Goal: Transaction & Acquisition: Purchase product/service

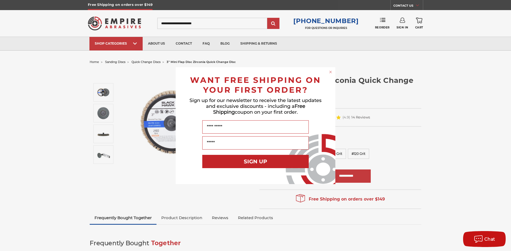
click at [331, 72] on circle "Close dialog" at bounding box center [330, 71] width 5 height 5
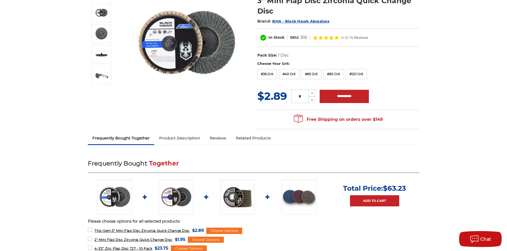
click at [172, 140] on link "Product Description" at bounding box center [179, 138] width 51 height 12
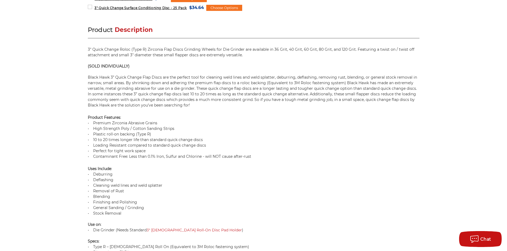
scroll to position [270, 0]
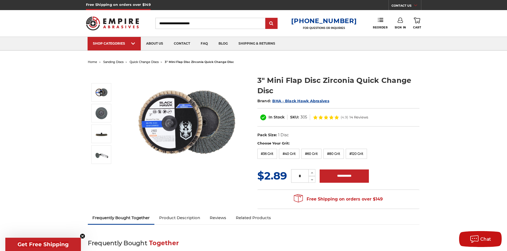
click at [151, 63] on span "quick change discs" at bounding box center [144, 62] width 29 height 4
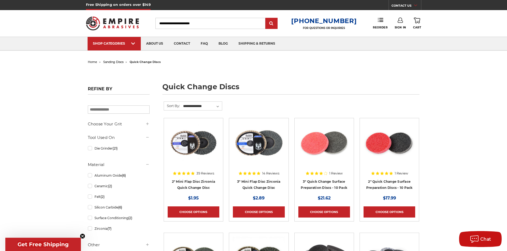
click at [181, 18] on input "Search" at bounding box center [210, 23] width 110 height 11
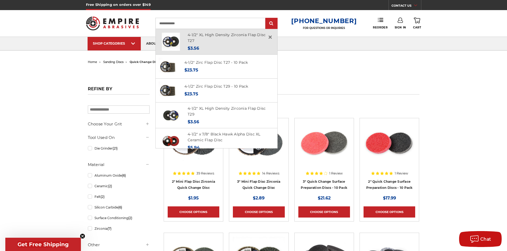
type input "**********"
click at [214, 47] on div "Now: $3.56" at bounding box center [230, 48] width 84 height 7
click at [208, 35] on link "4-1/2" XL High Density Zirconia Flap Disc T27" at bounding box center [227, 37] width 78 height 11
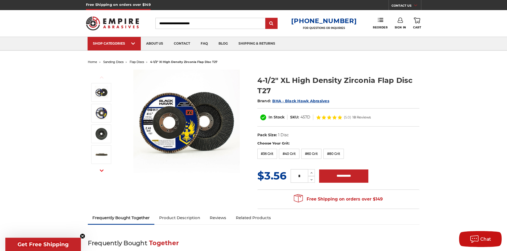
click at [140, 60] on li "flap discs" at bounding box center [133, 62] width 20 height 8
click at [140, 60] on span "flap discs" at bounding box center [137, 62] width 14 height 4
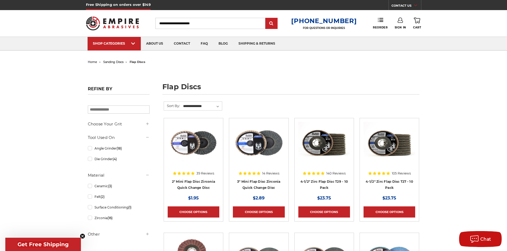
click at [207, 20] on input "Search" at bounding box center [210, 23] width 110 height 11
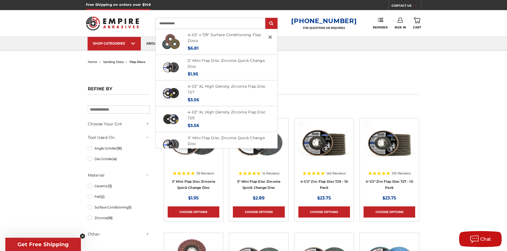
type input "**********"
click at [266, 18] on input "submit" at bounding box center [271, 23] width 11 height 11
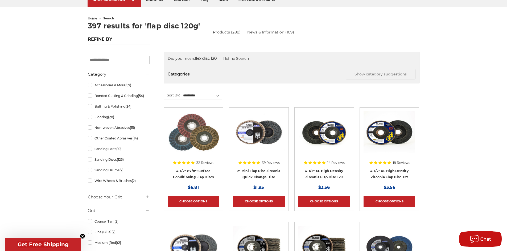
scroll to position [53, 0]
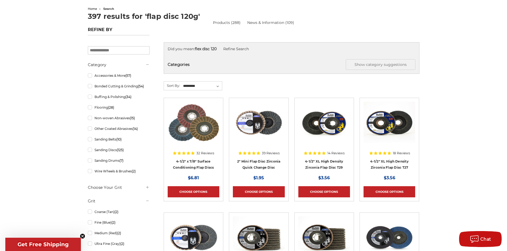
click at [342, 127] on img at bounding box center [324, 123] width 52 height 43
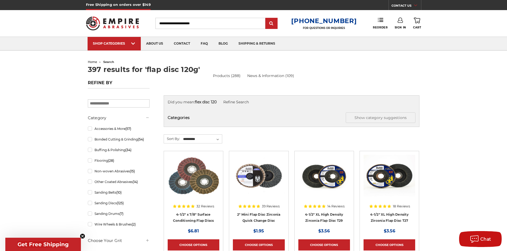
click at [380, 174] on img at bounding box center [389, 176] width 52 height 43
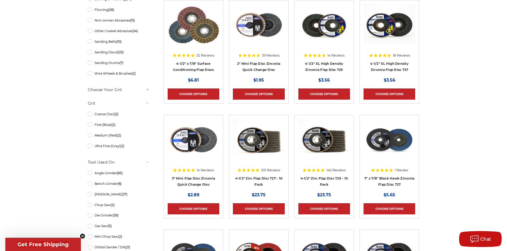
scroll to position [160, 0]
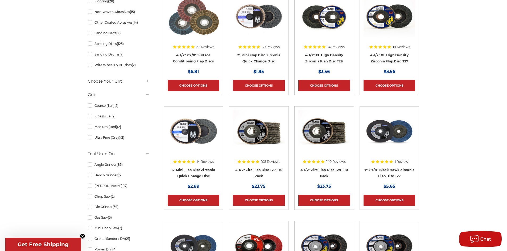
click at [258, 131] on img at bounding box center [259, 131] width 52 height 43
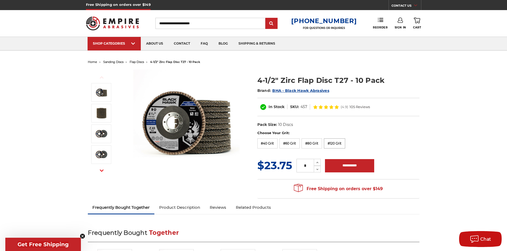
click at [333, 144] on label "#120 Grit" at bounding box center [334, 144] width 21 height 10
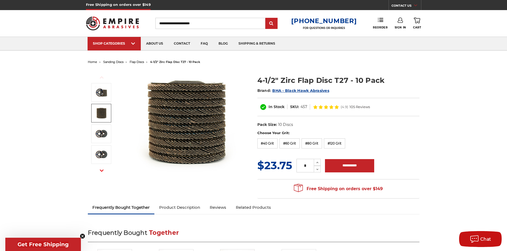
click at [104, 112] on img at bounding box center [101, 113] width 13 height 13
drag, startPoint x: 151, startPoint y: 7, endPoint x: 142, endPoint y: 6, distance: 9.1
click at [142, 6] on div "Free Shipping on orders over $149 CONTACT US Monday - Friday (excluding holiday…" at bounding box center [253, 5] width 335 height 10
click at [137, 61] on span "flap discs" at bounding box center [137, 62] width 14 height 4
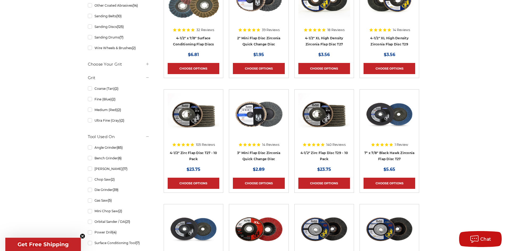
scroll to position [186, 0]
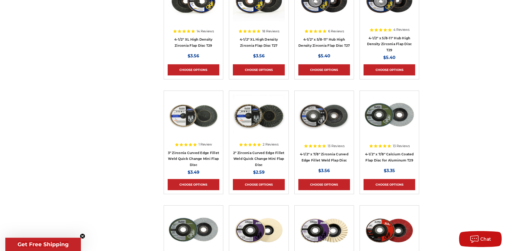
scroll to position [372, 0]
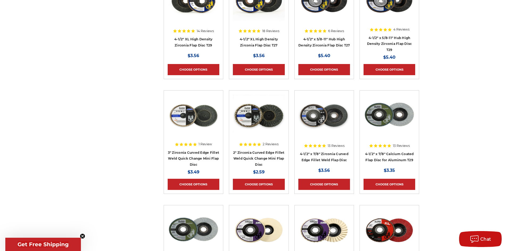
click at [330, 152] on div at bounding box center [324, 128] width 52 height 68
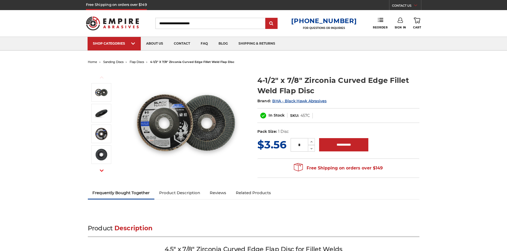
click at [0, 0] on div "Choose Your Grit: #40 Grit #60 Grit #80 Grit #120 Grit" at bounding box center [0, 0] width 0 height 0
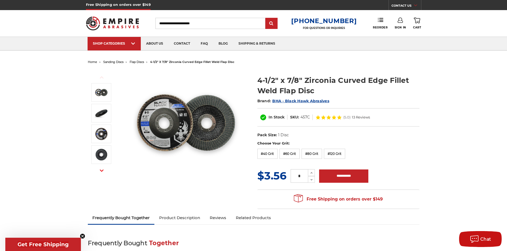
click at [329, 157] on label "#120 Grit" at bounding box center [334, 154] width 21 height 10
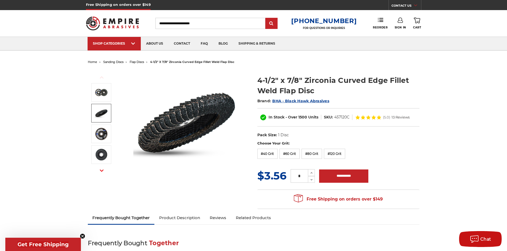
click at [105, 115] on img at bounding box center [101, 113] width 13 height 13
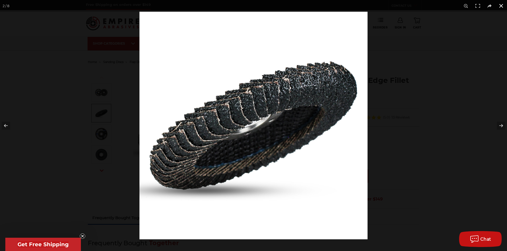
click at [418, 83] on div at bounding box center [392, 137] width 507 height 251
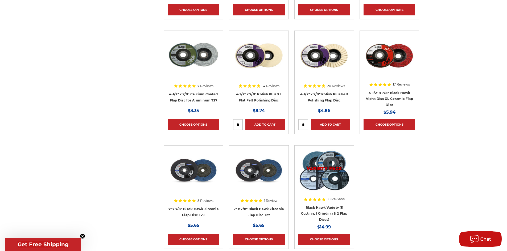
scroll to position [585, 0]
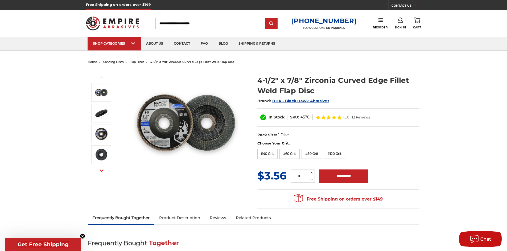
click at [202, 95] on img at bounding box center [186, 123] width 106 height 106
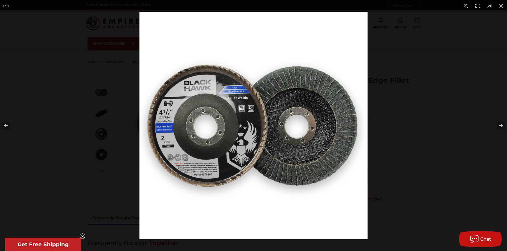
click at [338, 96] on img at bounding box center [253, 126] width 228 height 228
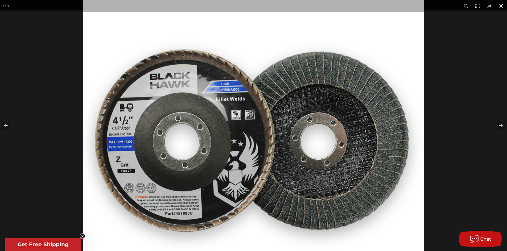
click at [442, 78] on div at bounding box center [336, 95] width 507 height 251
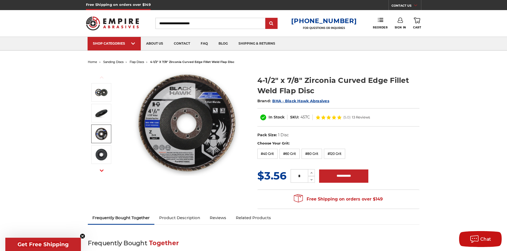
click at [108, 134] on link at bounding box center [101, 134] width 20 height 19
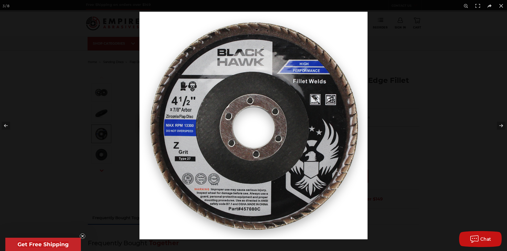
click at [144, 139] on img at bounding box center [253, 126] width 228 height 228
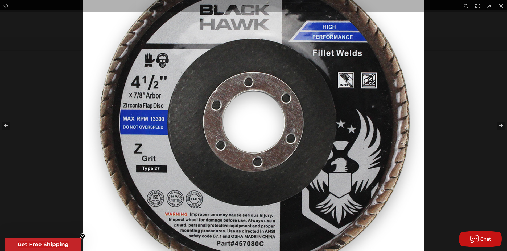
click at [405, 57] on img at bounding box center [253, 119] width 340 height 340
click at [447, 49] on div at bounding box center [336, 74] width 507 height 251
